Goal: Use online tool/utility: Utilize a website feature to perform a specific function

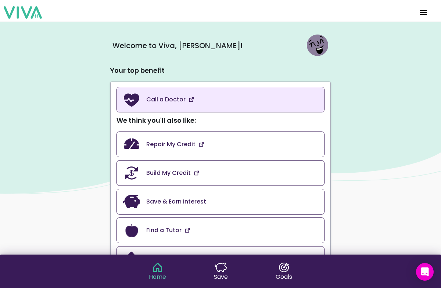
click at [0, 0] on slot "Call a Doctor" at bounding box center [0, 0] width 0 height 0
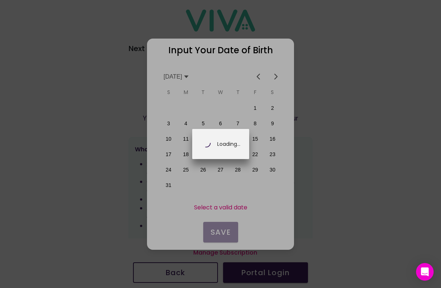
scroll to position [0, 129]
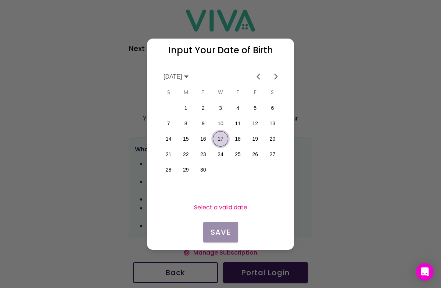
click at [220, 138] on button "17" at bounding box center [220, 138] width 15 height 15
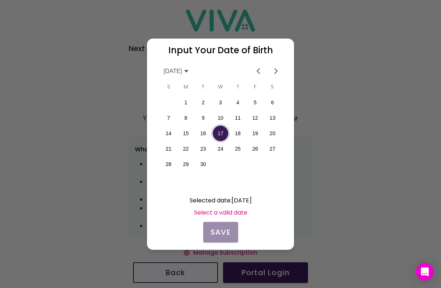
click at [223, 133] on button "17" at bounding box center [220, 133] width 15 height 15
click at [218, 233] on div "Input Your Date of Birth Selected date : 09/17/2025 Select a valid date Save" at bounding box center [220, 144] width 147 height 211
click at [0, 0] on slot "Selected date : 09/17/2025" at bounding box center [0, 0] width 0 height 0
click at [238, 133] on button "18" at bounding box center [237, 133] width 15 height 15
click at [222, 133] on button "17" at bounding box center [220, 133] width 15 height 15
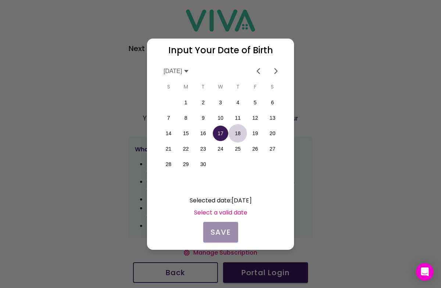
click at [222, 133] on button "17" at bounding box center [220, 133] width 15 height 15
click at [0, 0] on slot "Selected date : 09/17/2025" at bounding box center [0, 0] width 0 height 0
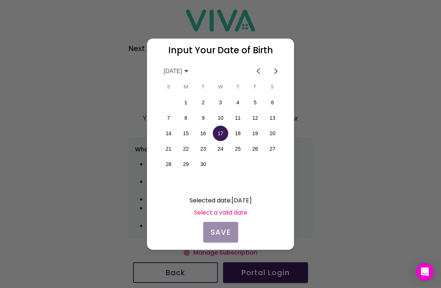
click at [219, 220] on div "Input Your Date of Birth Selected date : 09/17/2025 Select a valid date Save" at bounding box center [220, 144] width 147 height 211
click at [0, 0] on slot "Select a valid date" at bounding box center [0, 0] width 0 height 0
click at [238, 133] on button "18" at bounding box center [237, 133] width 15 height 15
click at [0, 0] on slot "Select a valid date" at bounding box center [0, 0] width 0 height 0
click at [219, 131] on button "17" at bounding box center [220, 133] width 15 height 15
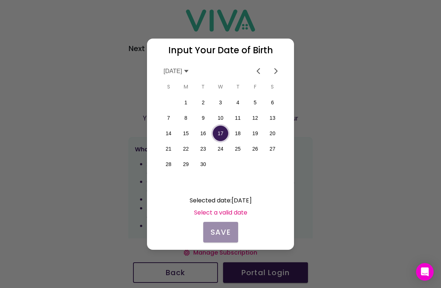
click at [221, 133] on button "17" at bounding box center [220, 133] width 15 height 15
click at [0, 0] on slot "Select a valid date" at bounding box center [0, 0] width 0 height 0
click at [0, 0] on slot "Selected date : 09/17/2025" at bounding box center [0, 0] width 0 height 0
click at [181, 70] on ion-label "September 2025" at bounding box center [176, 71] width 26 height 7
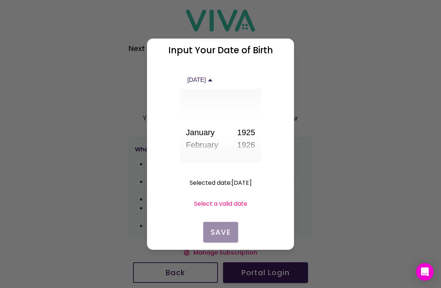
click at [213, 80] on icon at bounding box center [210, 80] width 6 height 6
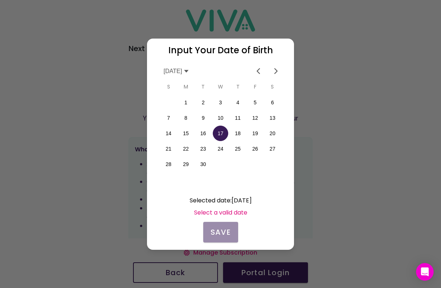
click at [189, 70] on icon at bounding box center [186, 71] width 6 height 6
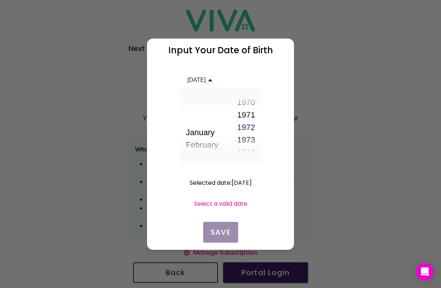
scroll to position [594, 0]
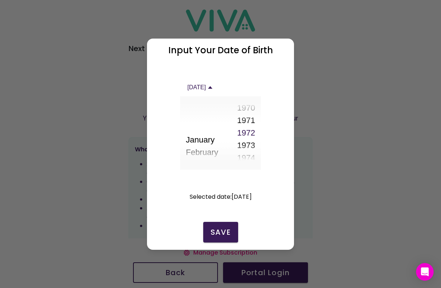
click at [248, 124] on button "1971" at bounding box center [246, 120] width 18 height 12
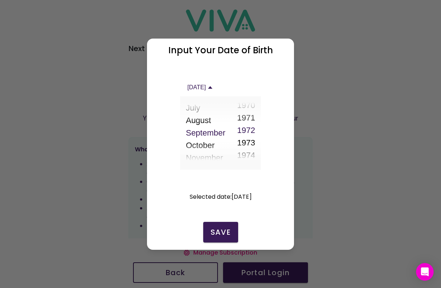
scroll to position [591, 0]
click at [0, 0] on slot "Save" at bounding box center [0, 0] width 0 height 0
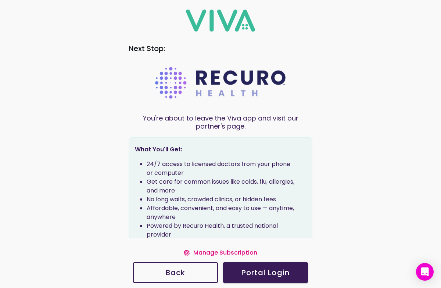
scroll to position [14, 0]
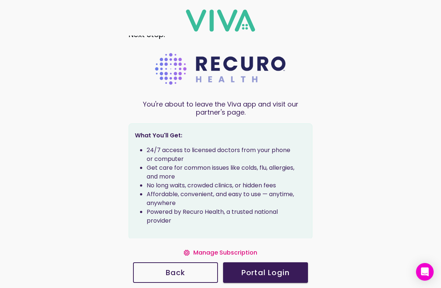
click at [0, 0] on slot "Portal Login" at bounding box center [0, 0] width 0 height 0
